Goal: Share content: Share content

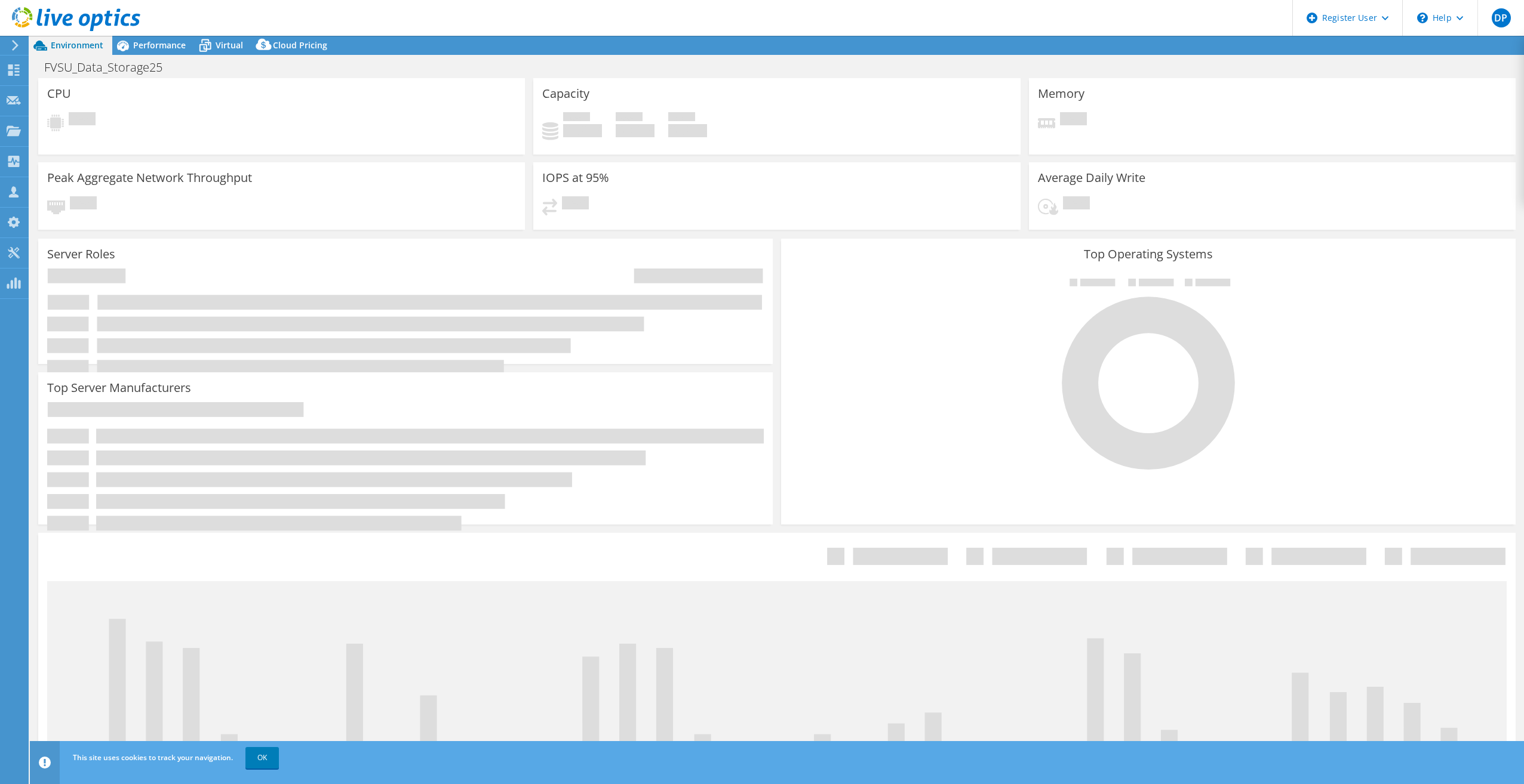
select select "USD"
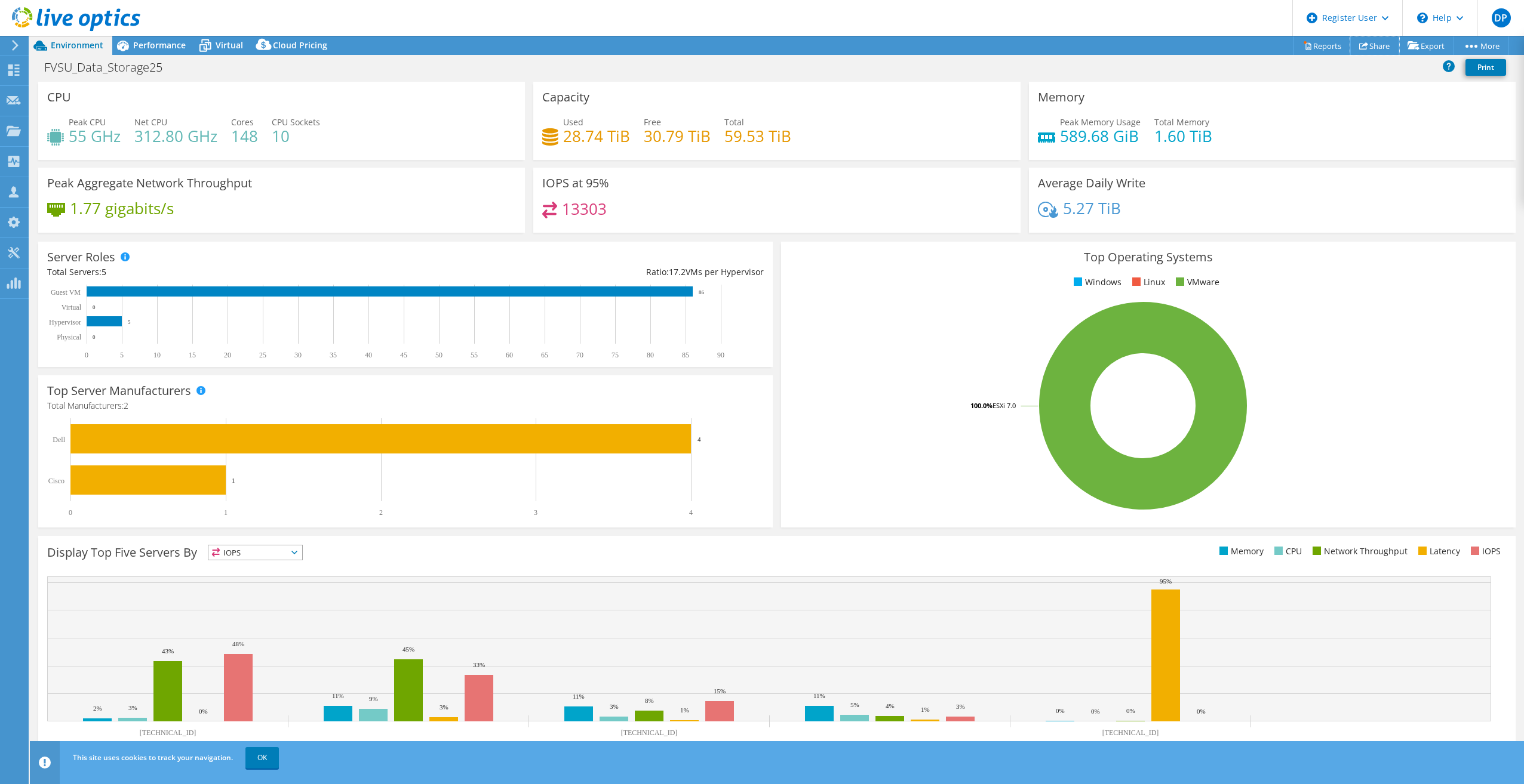
click at [1379, 45] on link "Share" at bounding box center [1374, 45] width 49 height 19
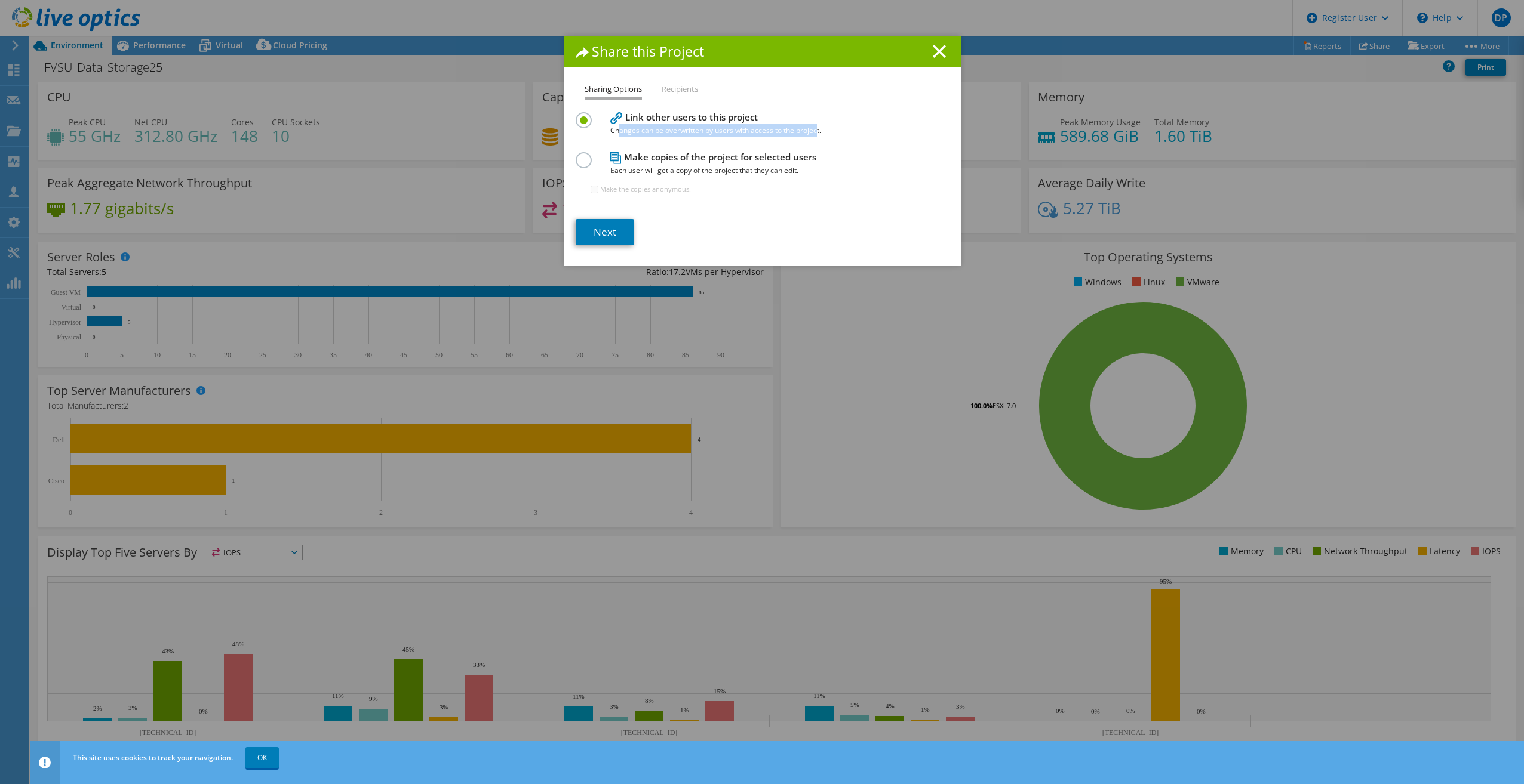
drag, startPoint x: 613, startPoint y: 130, endPoint x: 812, endPoint y: 132, distance: 199.0
click at [812, 132] on span "Changes can be overwritten by users with access to the project." at bounding box center [759, 130] width 298 height 13
drag, startPoint x: 812, startPoint y: 132, endPoint x: 819, endPoint y: 132, distance: 7.0
click at [812, 132] on span "Changes can be overwritten by users with access to the project." at bounding box center [759, 130] width 298 height 13
drag, startPoint x: 819, startPoint y: 132, endPoint x: 627, endPoint y: 132, distance: 192.0
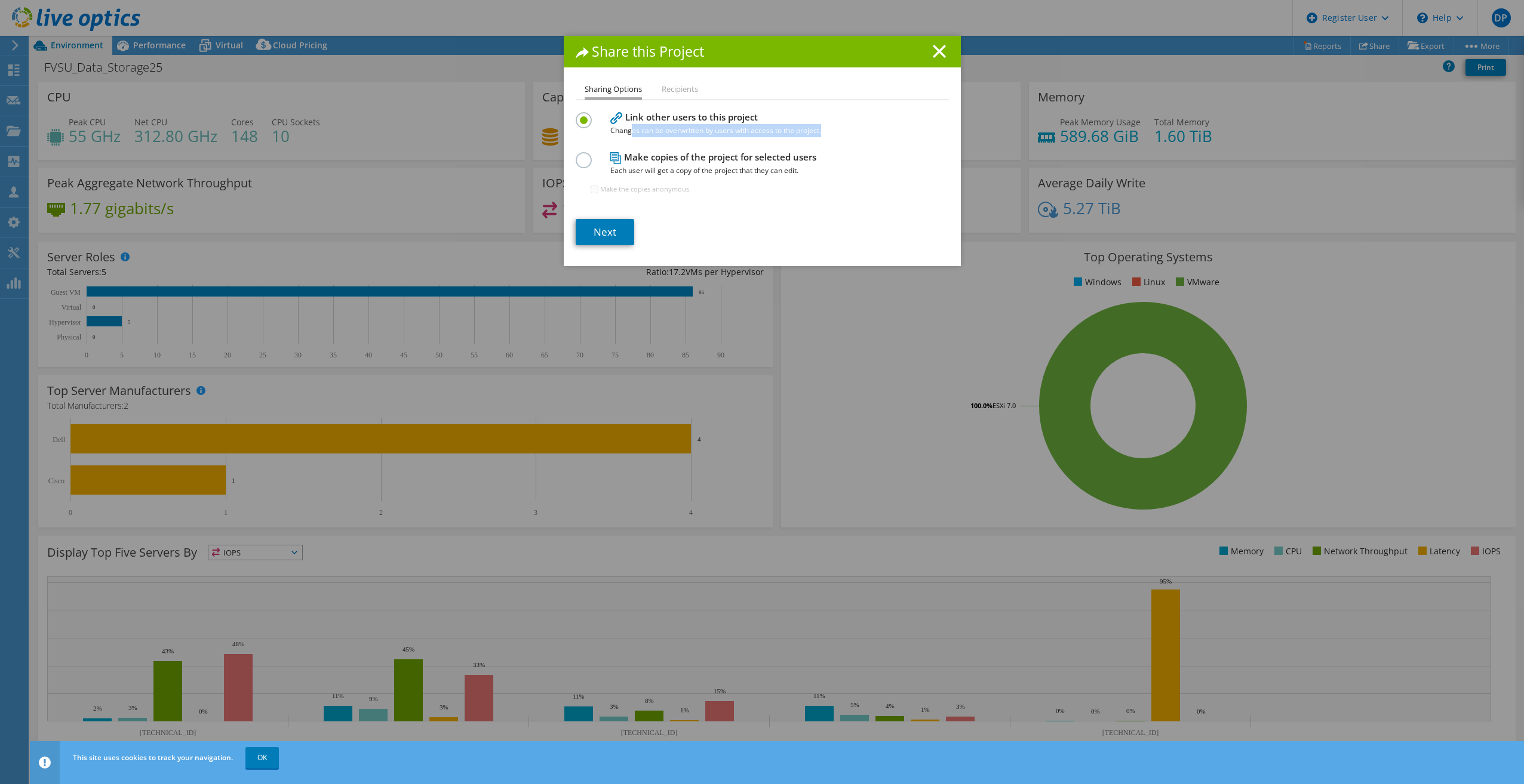
click at [627, 132] on span "Changes can be overwritten by users with access to the project." at bounding box center [759, 130] width 298 height 13
copy span "es can be overwritten by users with access to the project."
click at [680, 89] on li "Recipients" at bounding box center [680, 90] width 36 height 15
click at [673, 90] on li "Recipients" at bounding box center [680, 90] width 36 height 15
click at [608, 235] on link "Next" at bounding box center [605, 232] width 59 height 26
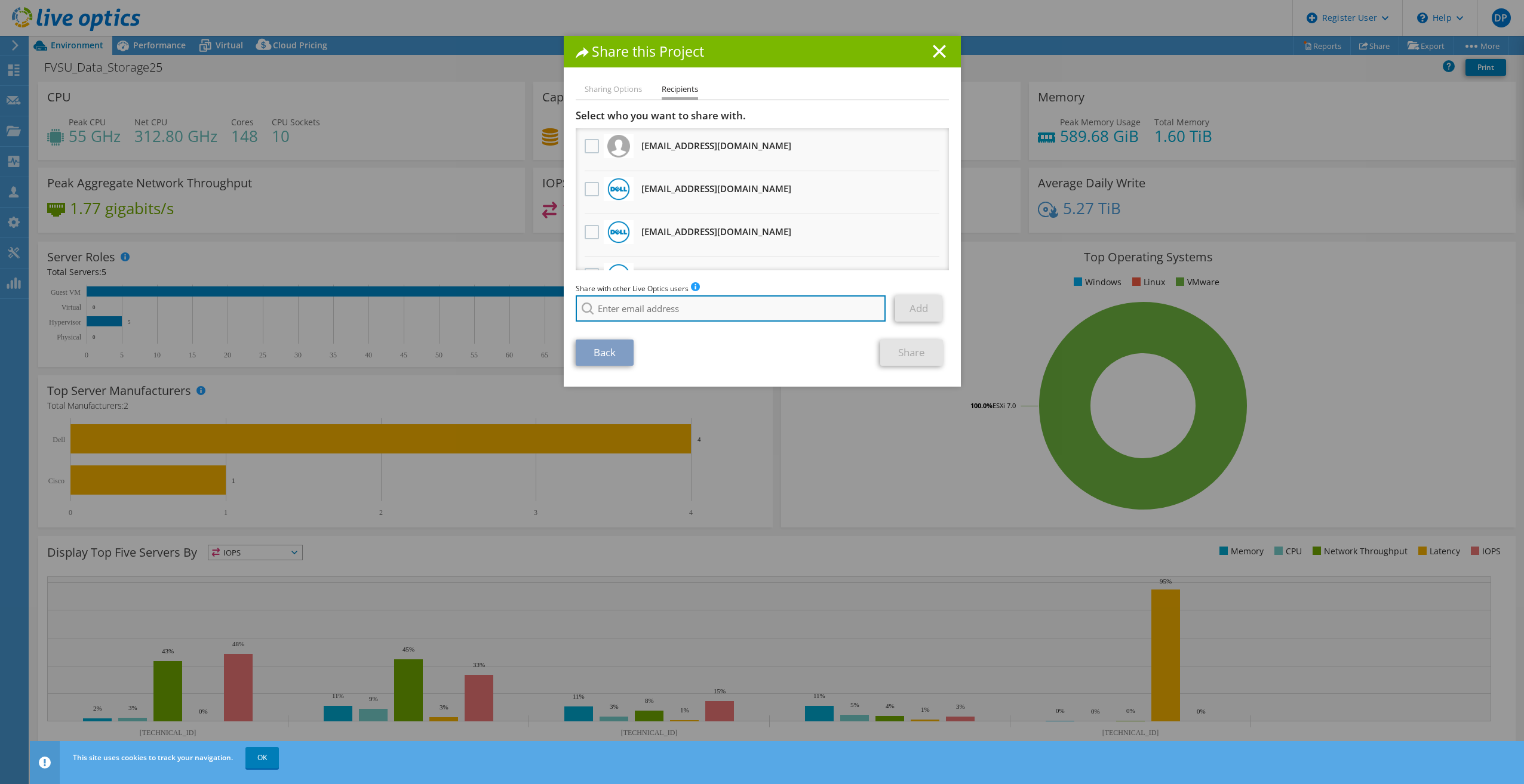
click at [668, 305] on input "search" at bounding box center [731, 308] width 310 height 26
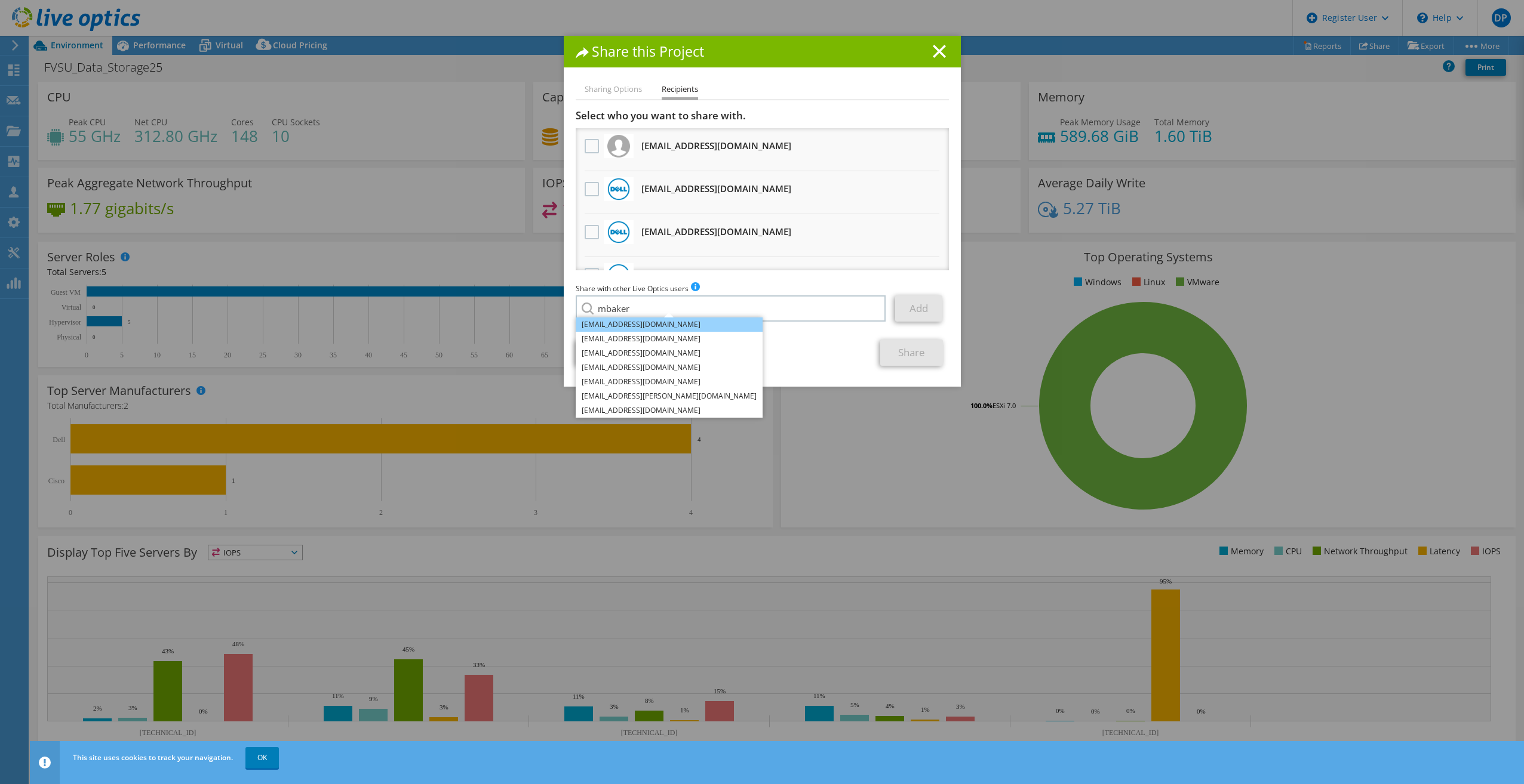
click at [642, 326] on li "mbaker@advizex.com" at bounding box center [669, 324] width 187 height 14
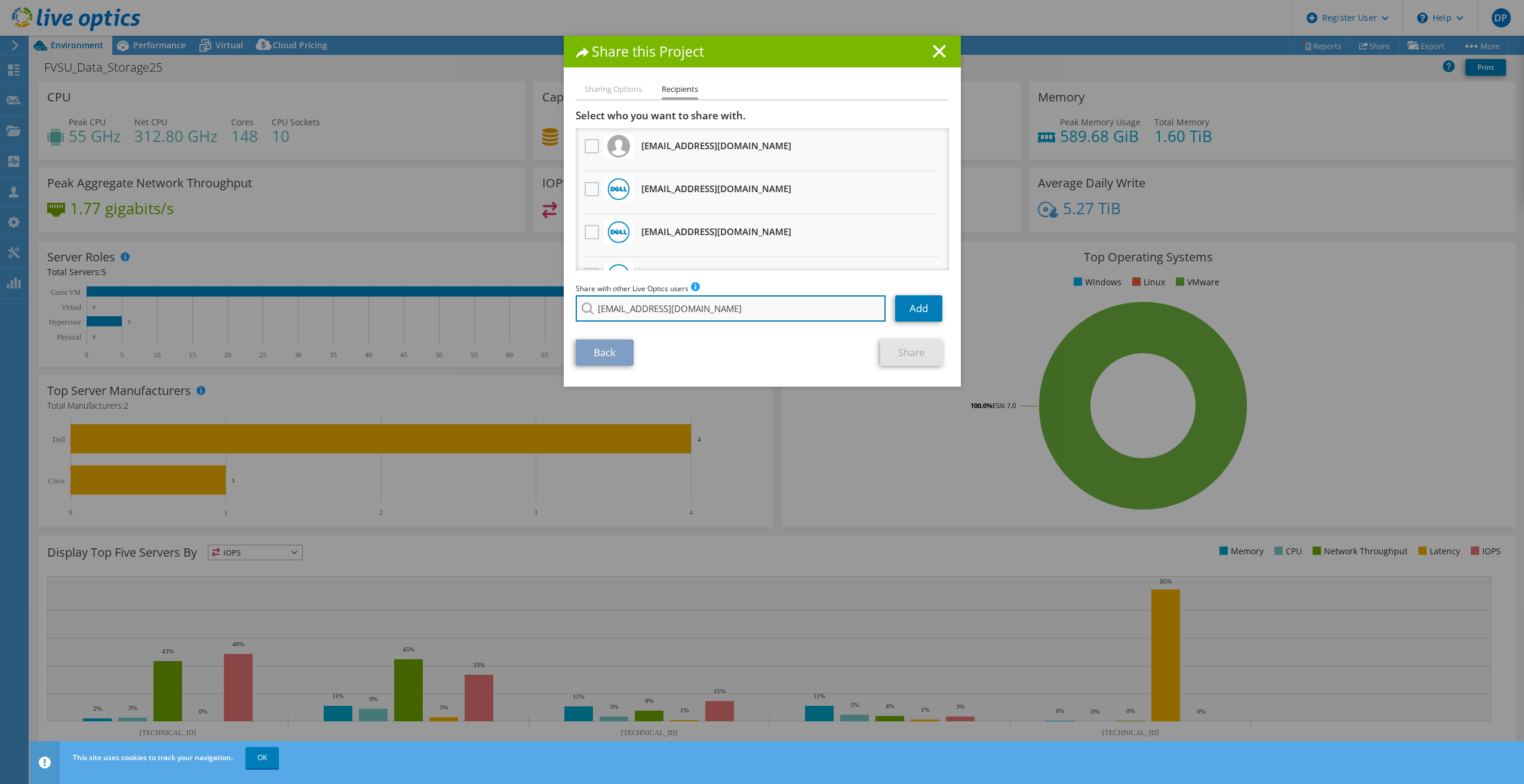
click at [763, 309] on input "mbaker@advizex.com" at bounding box center [731, 308] width 310 height 26
type input "mbaker@advizex.com"
click at [793, 311] on input "mbaker@advizex.com" at bounding box center [731, 308] width 310 height 26
click at [906, 313] on link "Add" at bounding box center [918, 308] width 47 height 26
click at [707, 307] on input "search" at bounding box center [731, 308] width 310 height 26
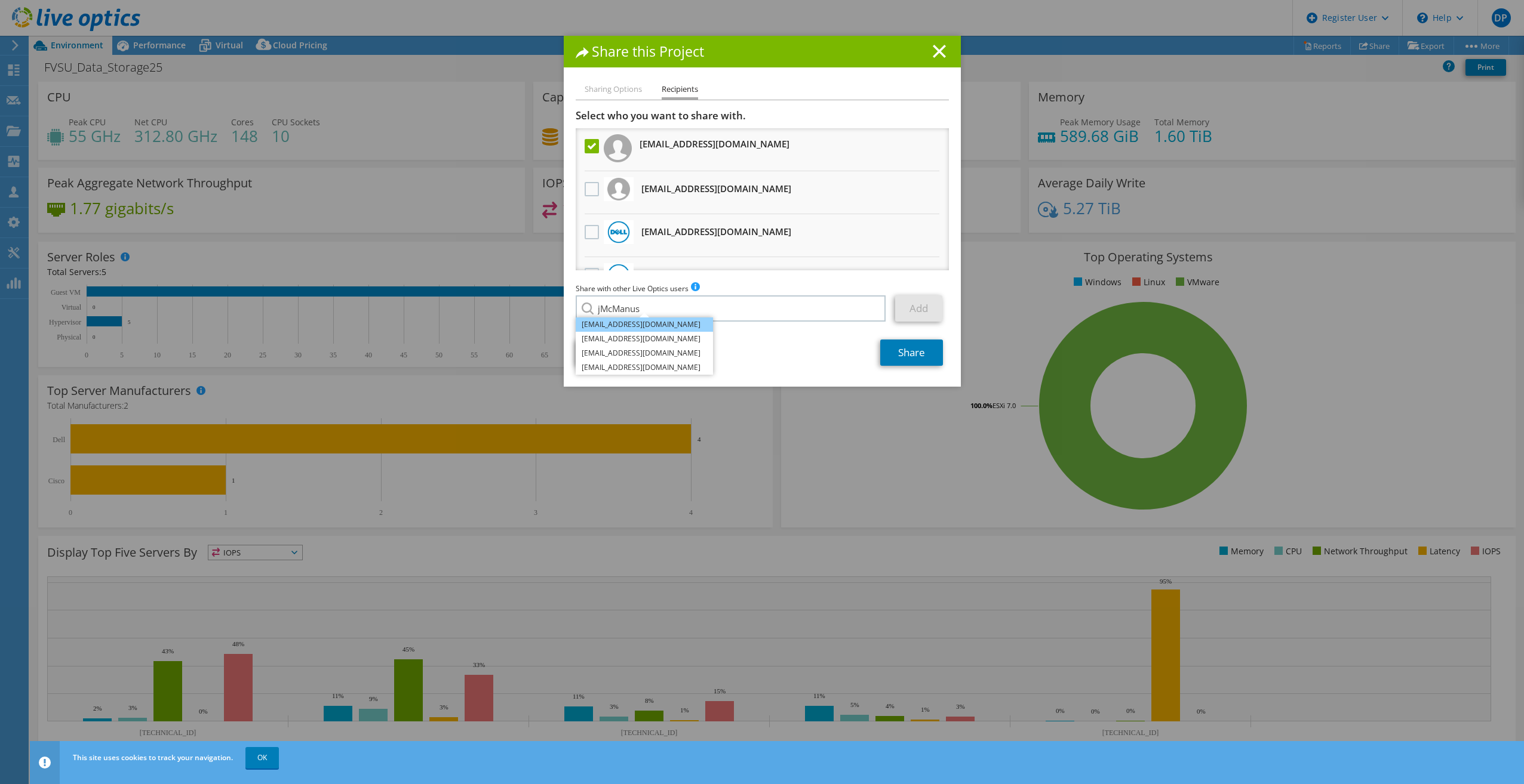
click at [661, 325] on li "jmcmanus@advizex.com" at bounding box center [645, 324] width 138 height 14
type input "jmcmanus@advizex.com"
click at [926, 313] on link "Add" at bounding box center [918, 308] width 47 height 26
click at [896, 350] on link "Share" at bounding box center [911, 352] width 63 height 26
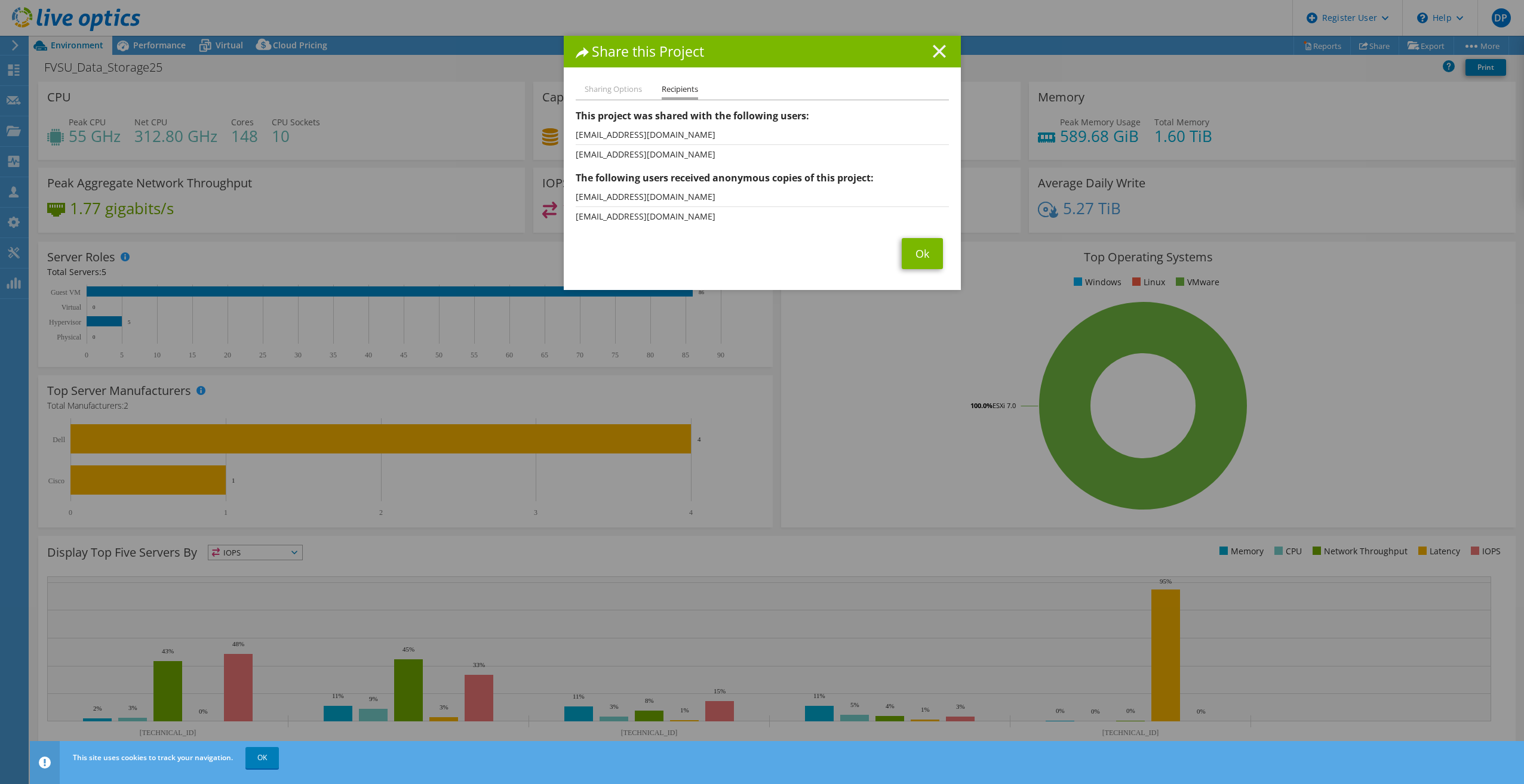
click at [933, 50] on icon at bounding box center [939, 51] width 13 height 13
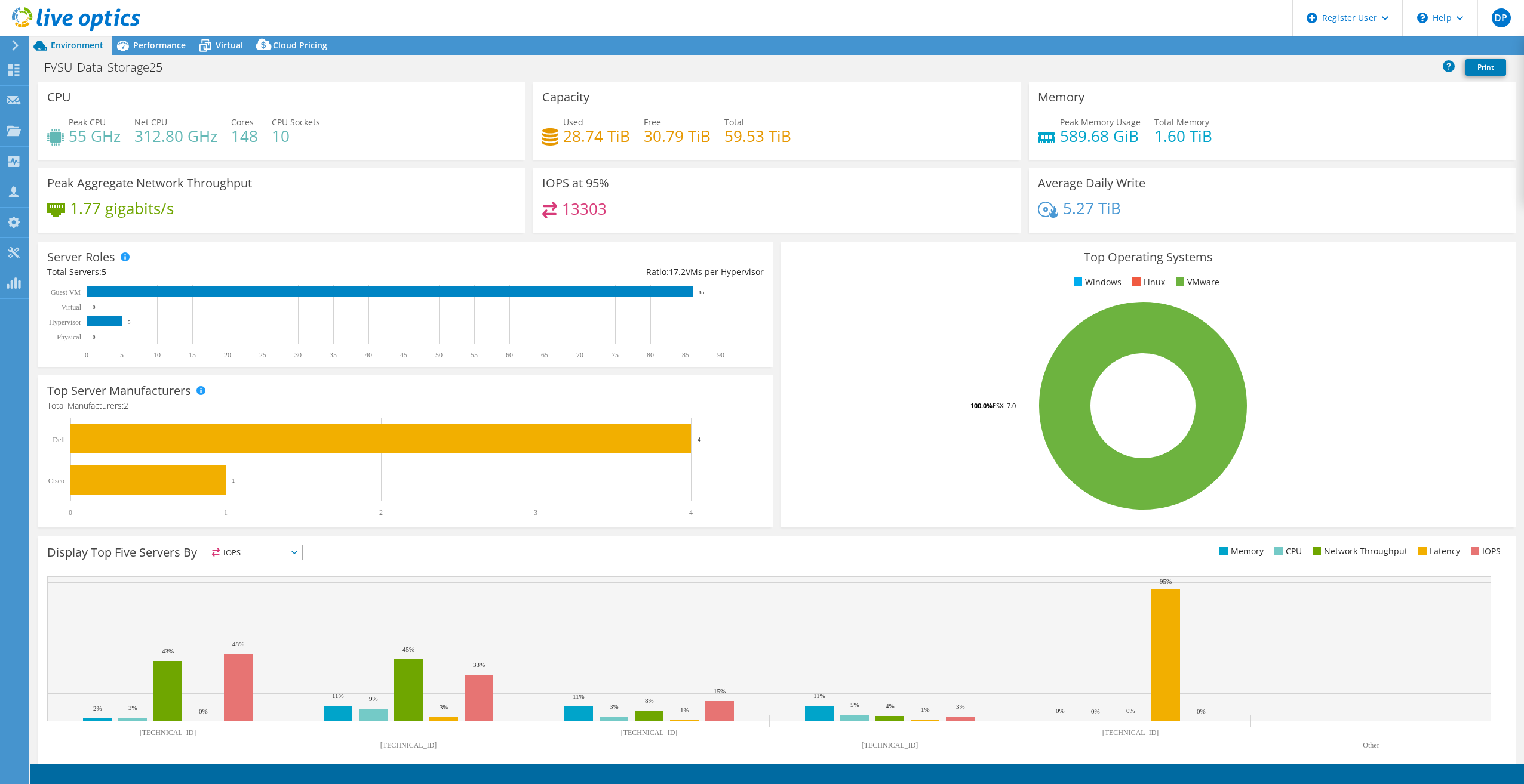
select select "USD"
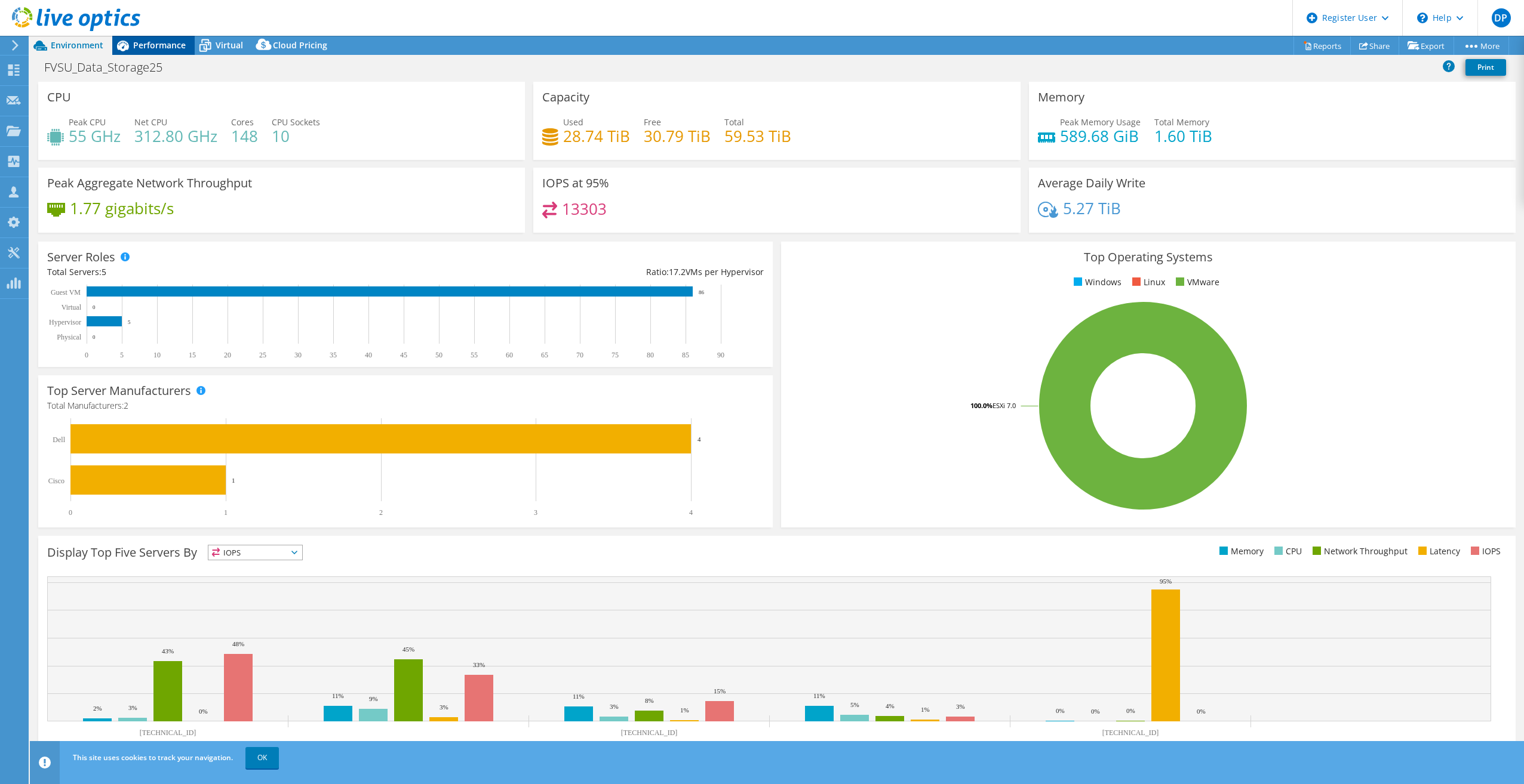
click at [167, 53] on div "Performance" at bounding box center [153, 45] width 83 height 19
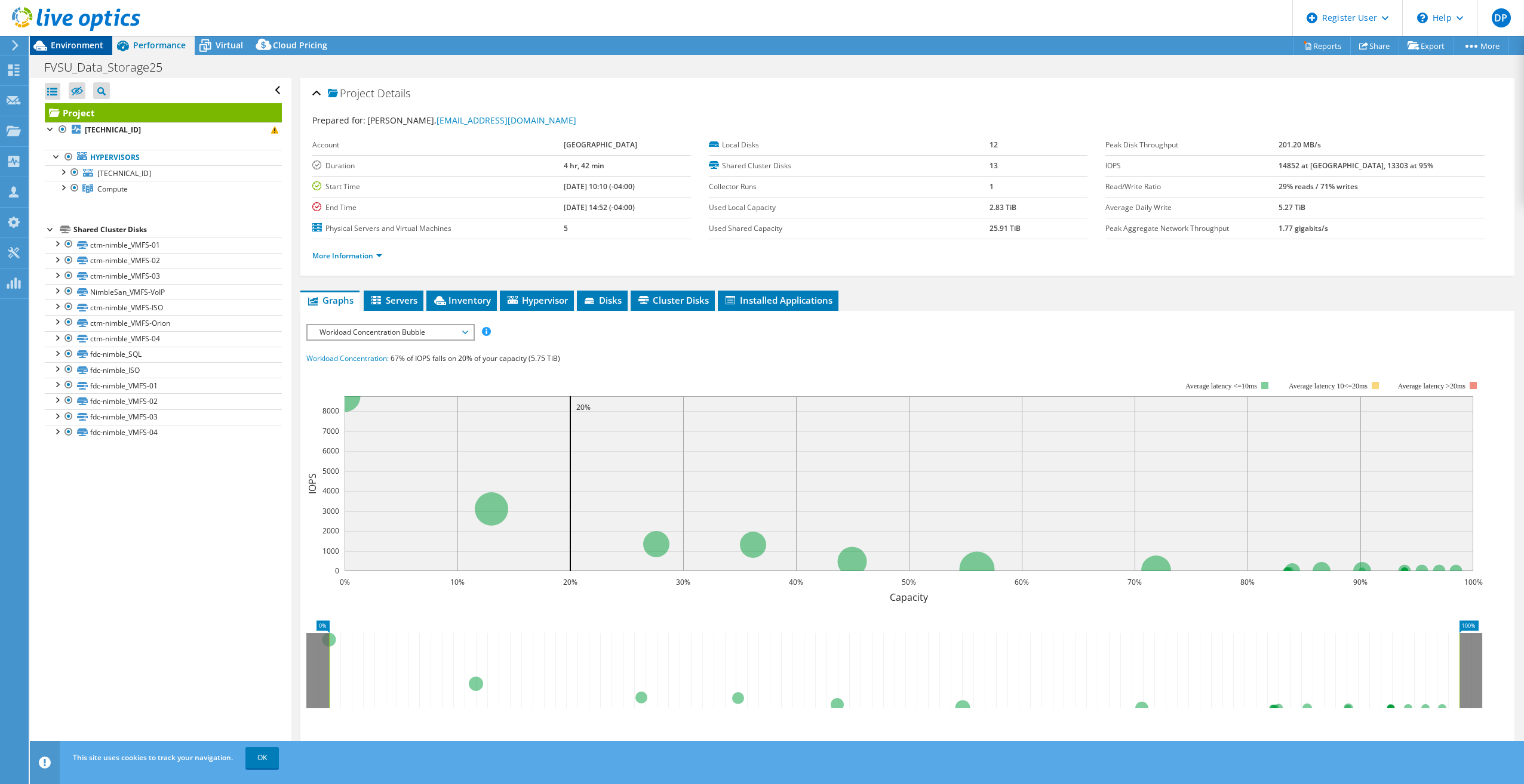
click at [76, 44] on span "Environment" at bounding box center [77, 44] width 53 height 11
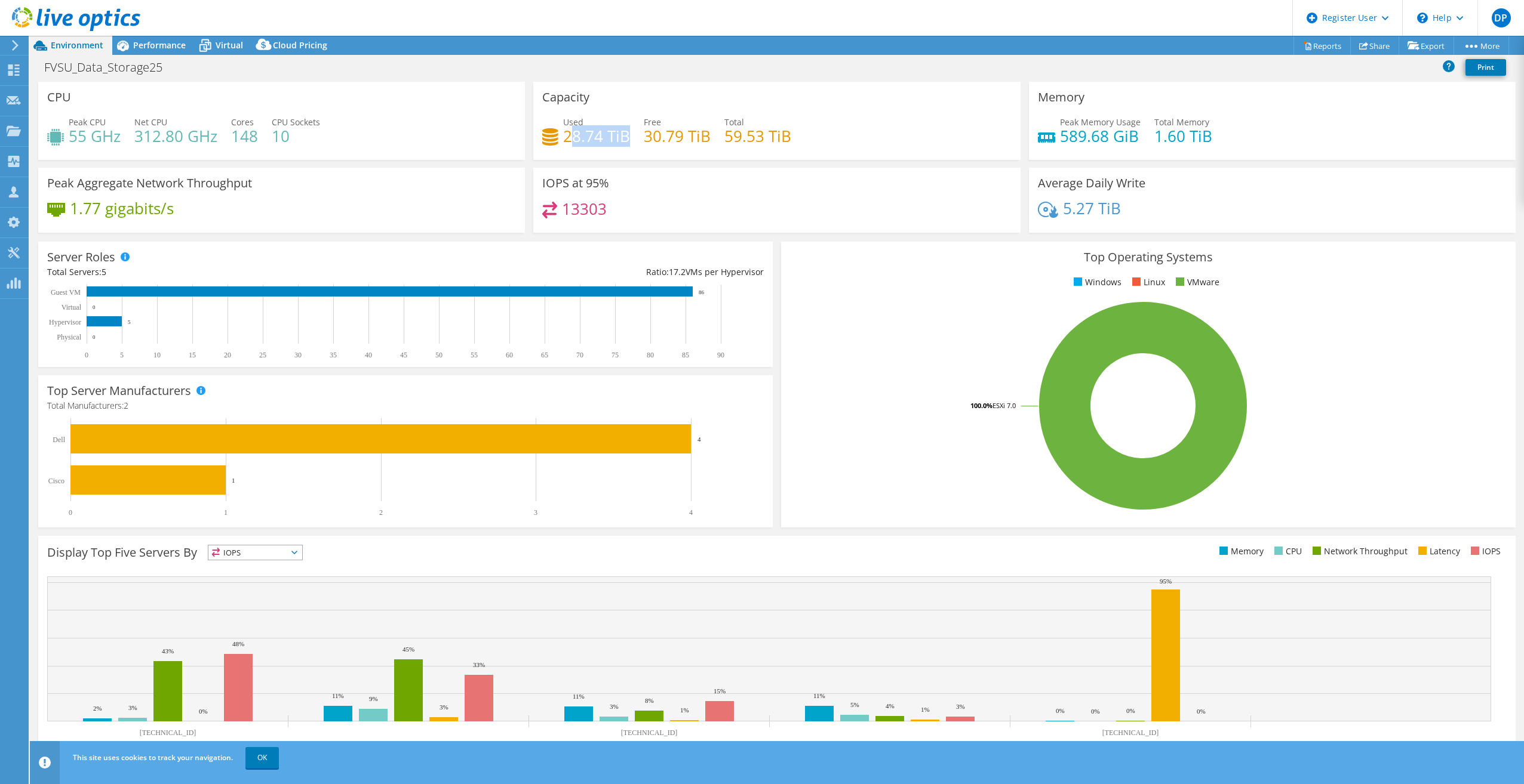
drag, startPoint x: 565, startPoint y: 136, endPoint x: 624, endPoint y: 136, distance: 59.0
click at [624, 136] on h4 "28.74 TiB" at bounding box center [596, 136] width 67 height 13
drag, startPoint x: 631, startPoint y: 134, endPoint x: 563, endPoint y: 139, distance: 68.2
click at [563, 139] on div "Used 28.74 TiB Free 30.79 TiB Total 59.53 TiB" at bounding box center [776, 135] width 469 height 39
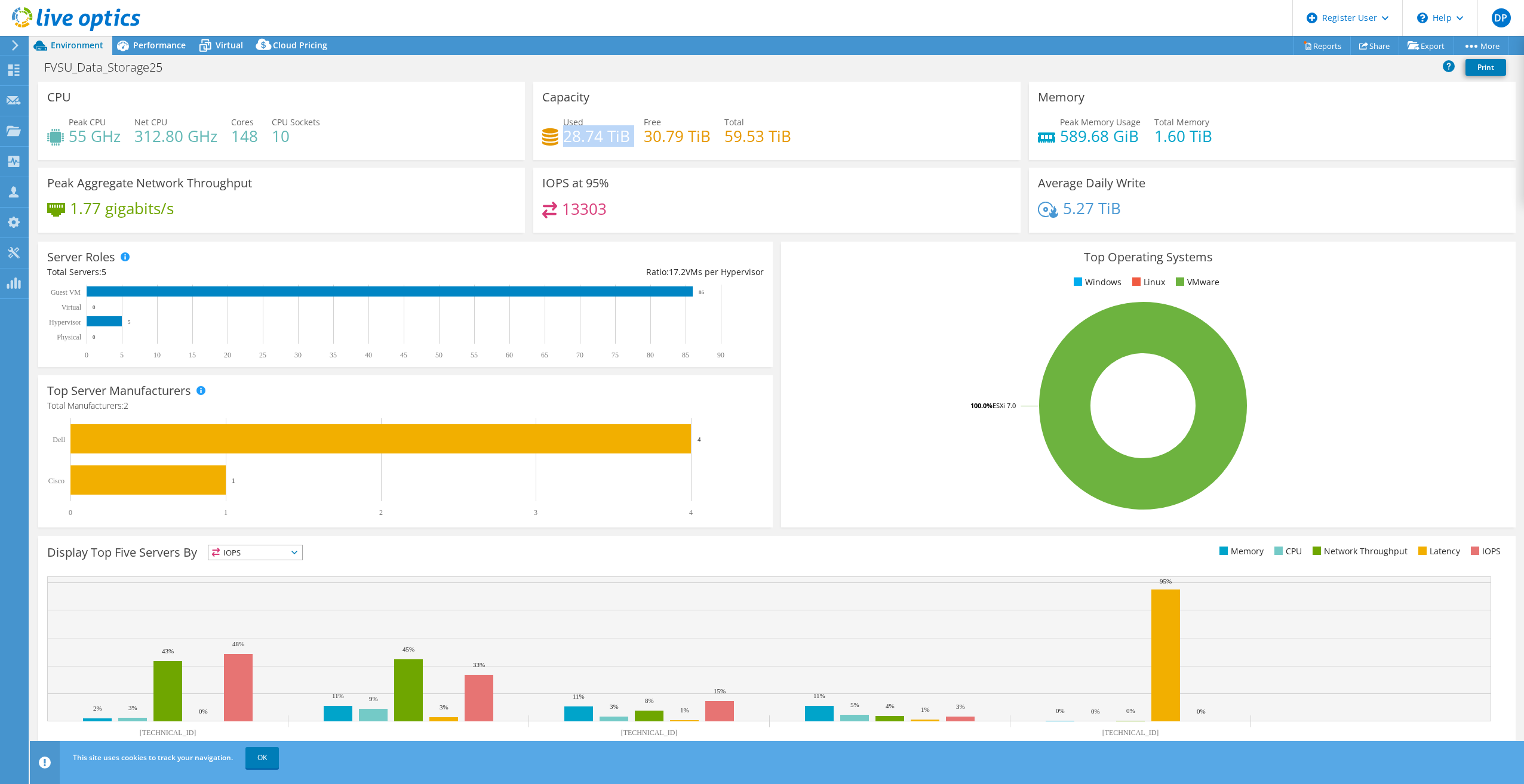
click at [563, 139] on h4 "28.74 TiB" at bounding box center [596, 136] width 67 height 13
click at [211, 48] on icon at bounding box center [206, 47] width 12 height 10
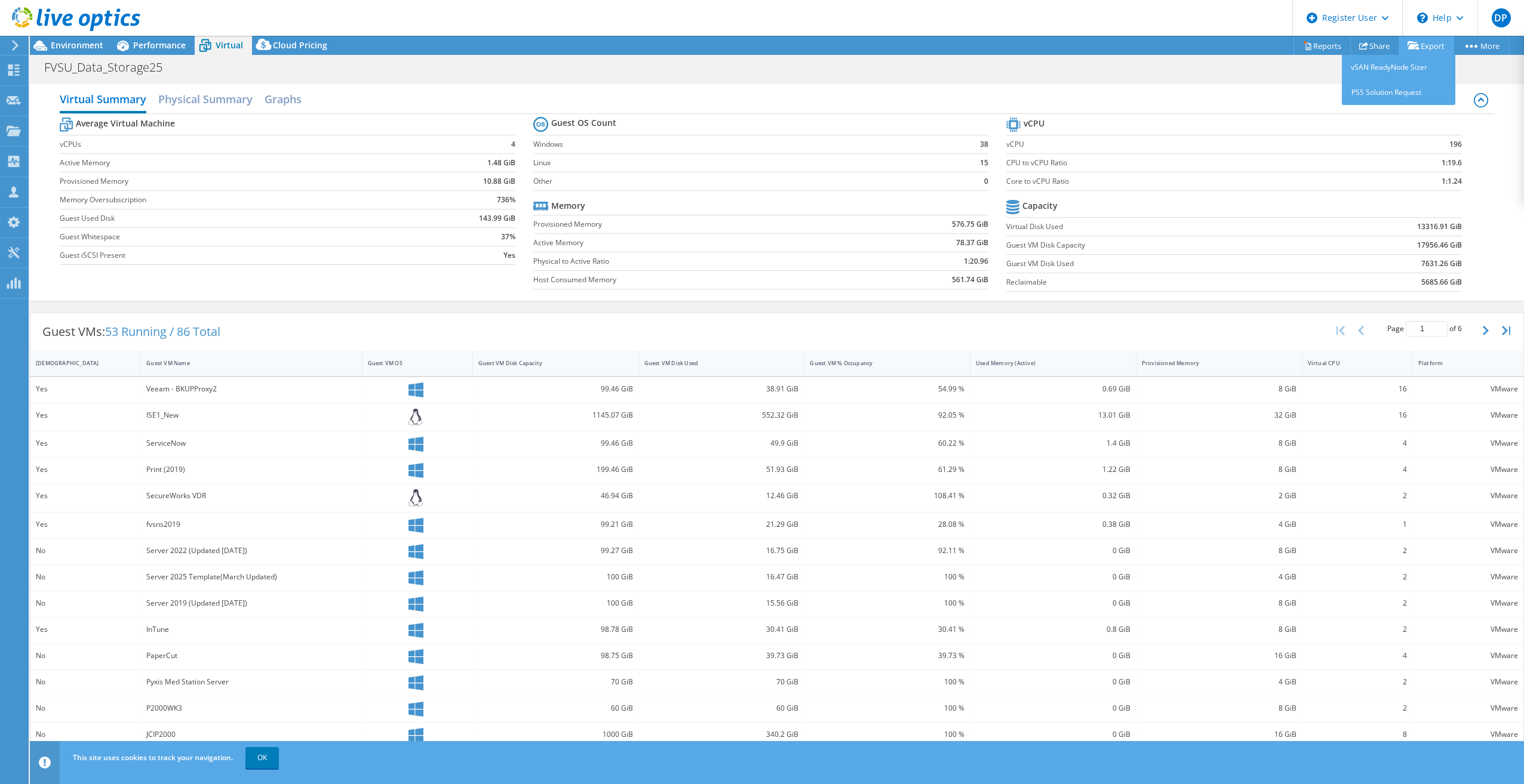
click at [1424, 44] on link "Export" at bounding box center [1426, 45] width 56 height 19
click at [1328, 48] on link "Reports" at bounding box center [1321, 45] width 57 height 19
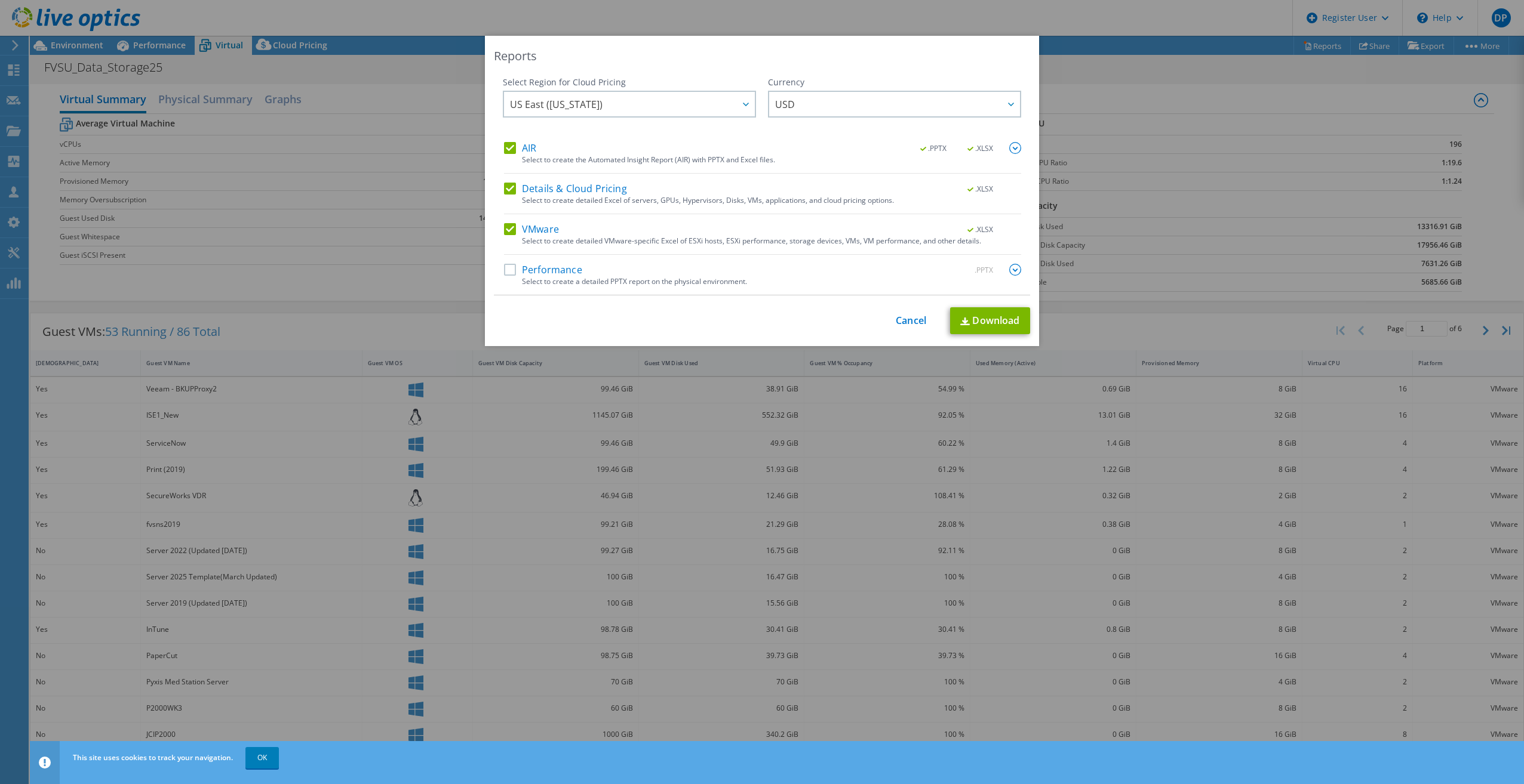
click at [504, 190] on label "Details & Cloud Pricing" at bounding box center [565, 189] width 123 height 12
click at [0, 0] on input "Details & Cloud Pricing" at bounding box center [0, 0] width 0 height 0
click at [511, 143] on label "AIR" at bounding box center [520, 148] width 32 height 12
click at [0, 0] on input "AIR" at bounding box center [0, 0] width 0 height 0
click at [982, 326] on link "Download" at bounding box center [990, 320] width 80 height 27
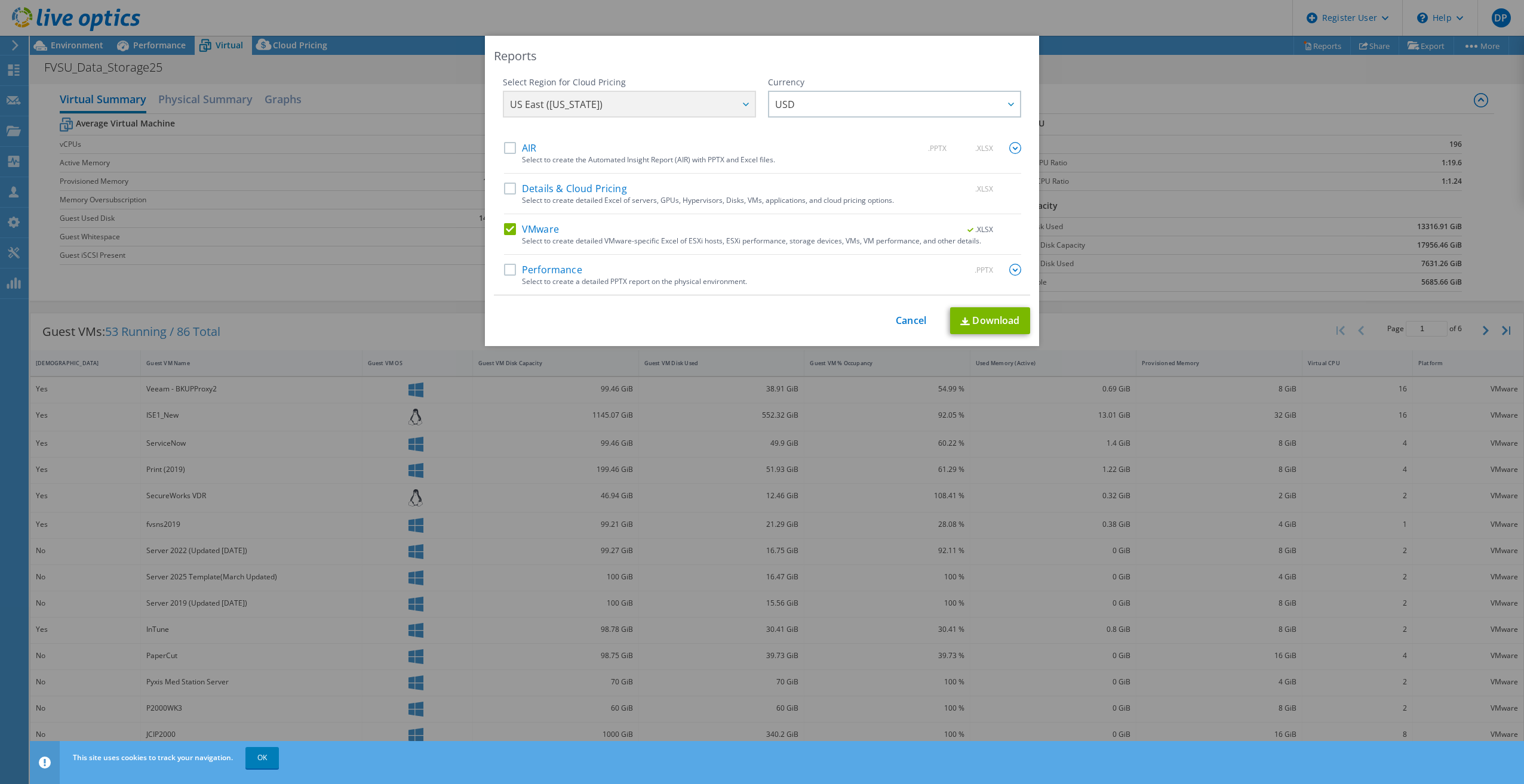
click at [1043, 28] on div "Reports Select Region for Cloud Pricing Asia Pacific ([GEOGRAPHIC_DATA]) [GEOGR…" at bounding box center [762, 392] width 1524 height 784
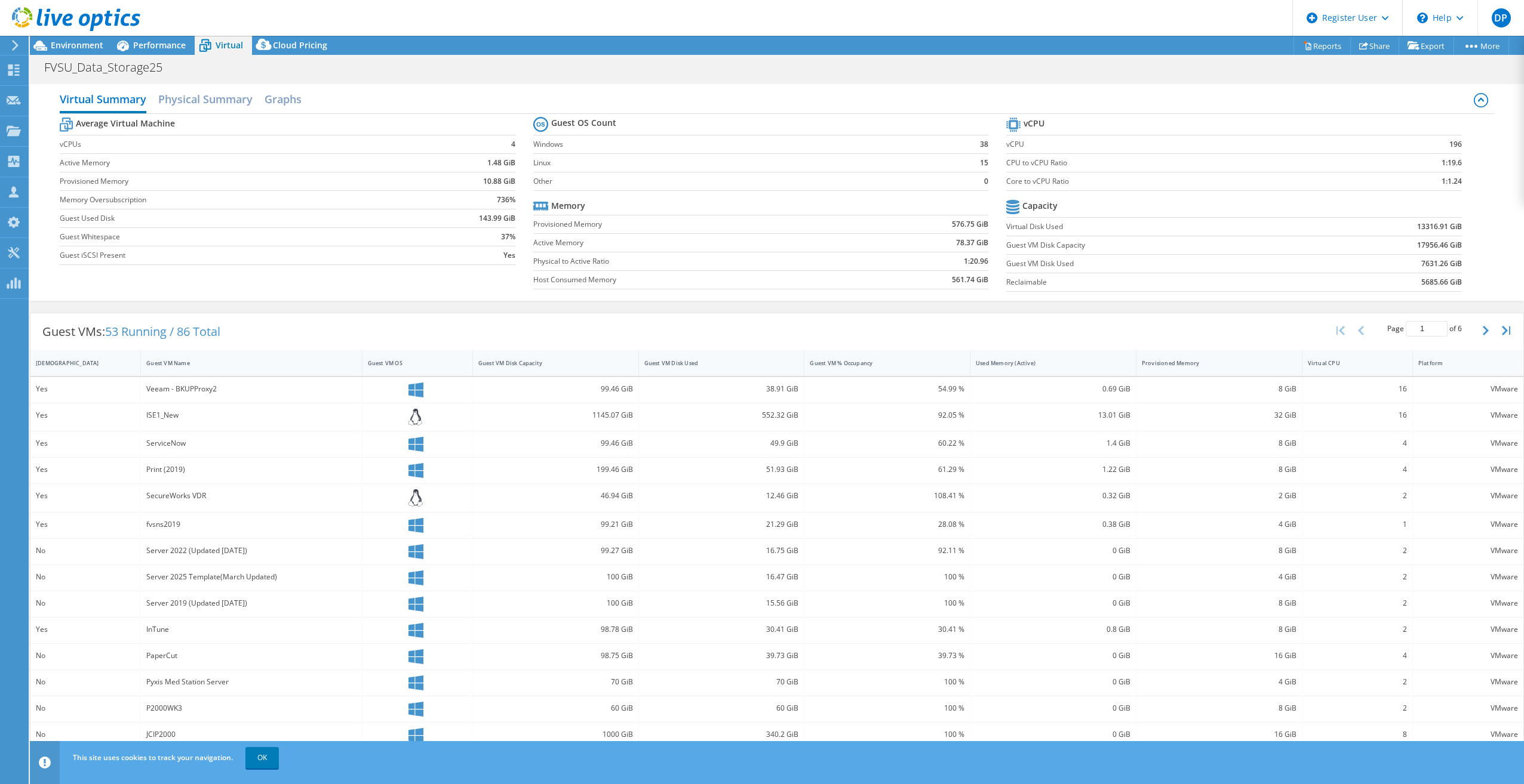
click at [1086, 17] on header "DP Dell User [PERSON_NAME] [PERSON_NAME][EMAIL_ADDRESS][PERSON_NAME][DOMAIN_NAM…" at bounding box center [762, 18] width 1524 height 36
